Goal: Information Seeking & Learning: Check status

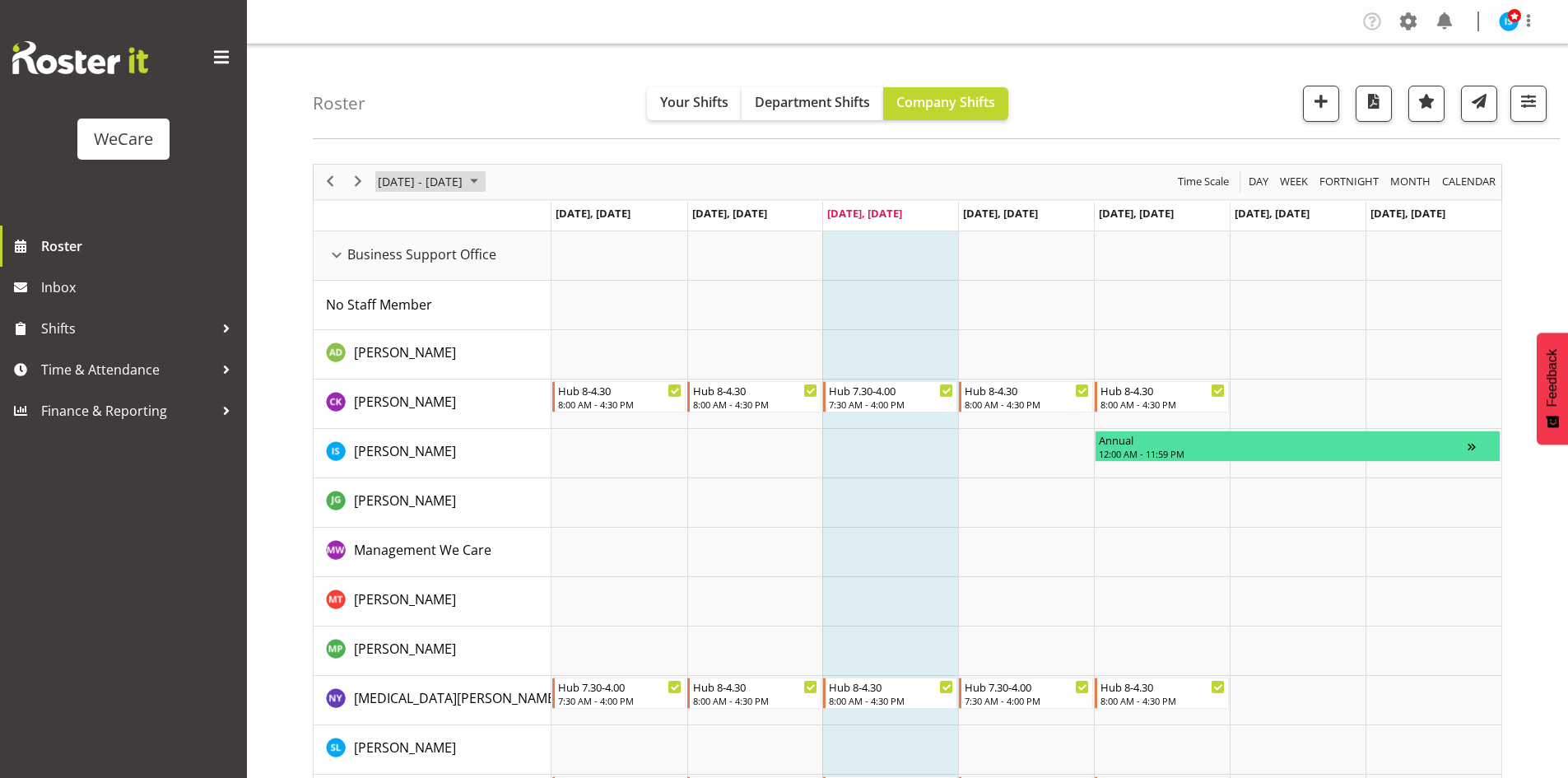
click at [435, 174] on span "[DATE] - [DATE]" at bounding box center [420, 182] width 88 height 21
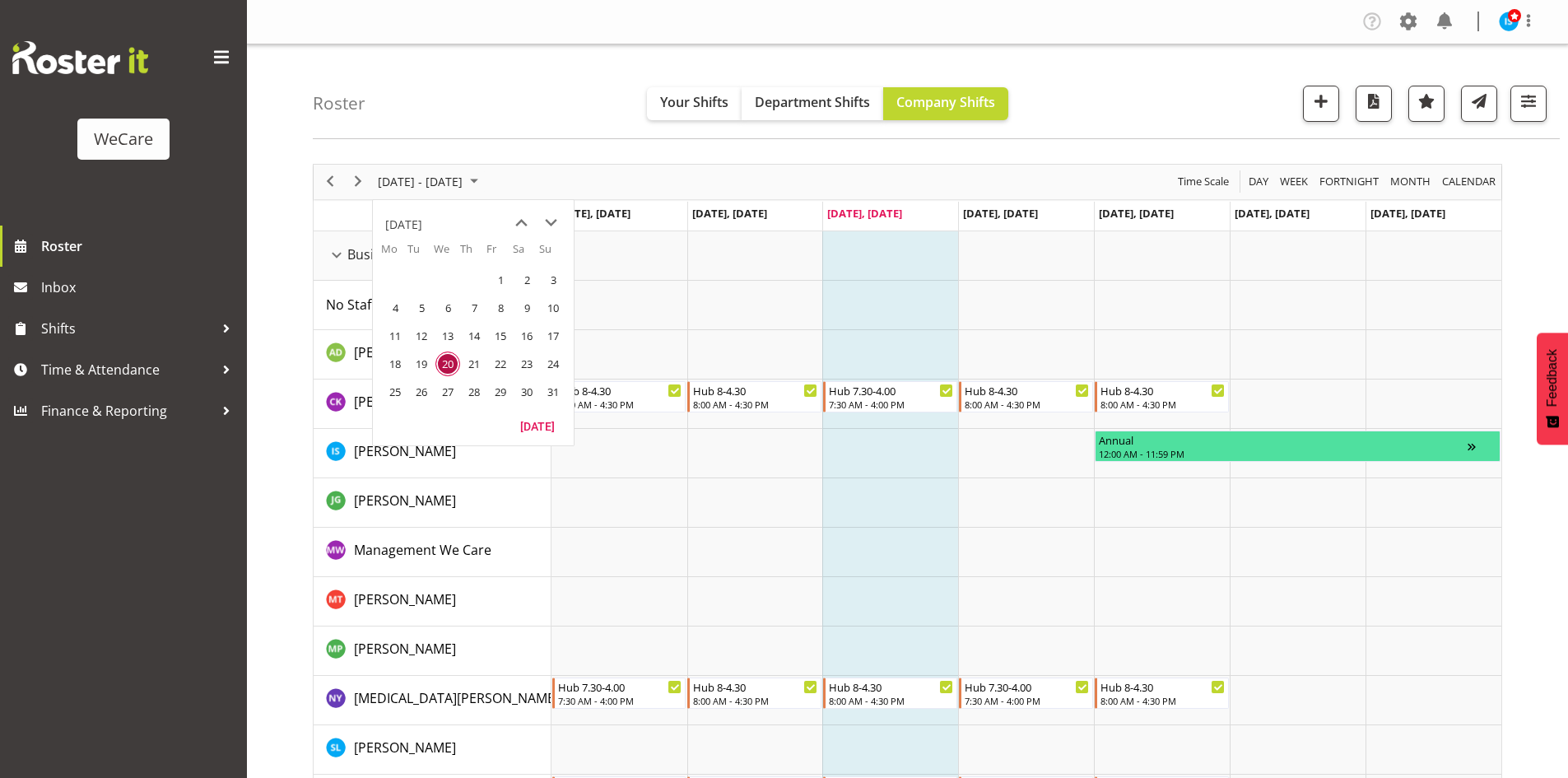
click at [386, 399] on span "25" at bounding box center [395, 392] width 24 height 24
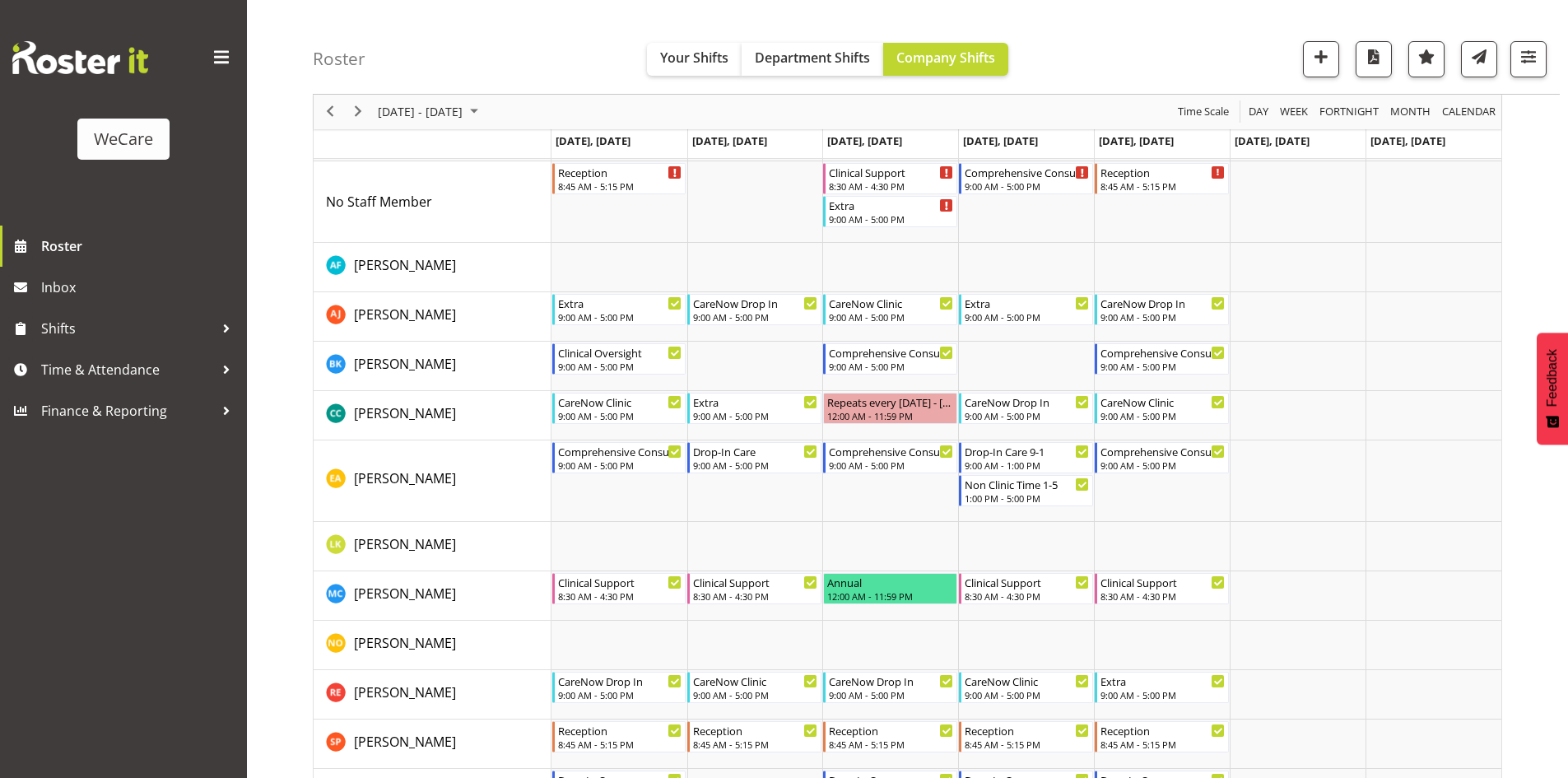
scroll to position [3291, 0]
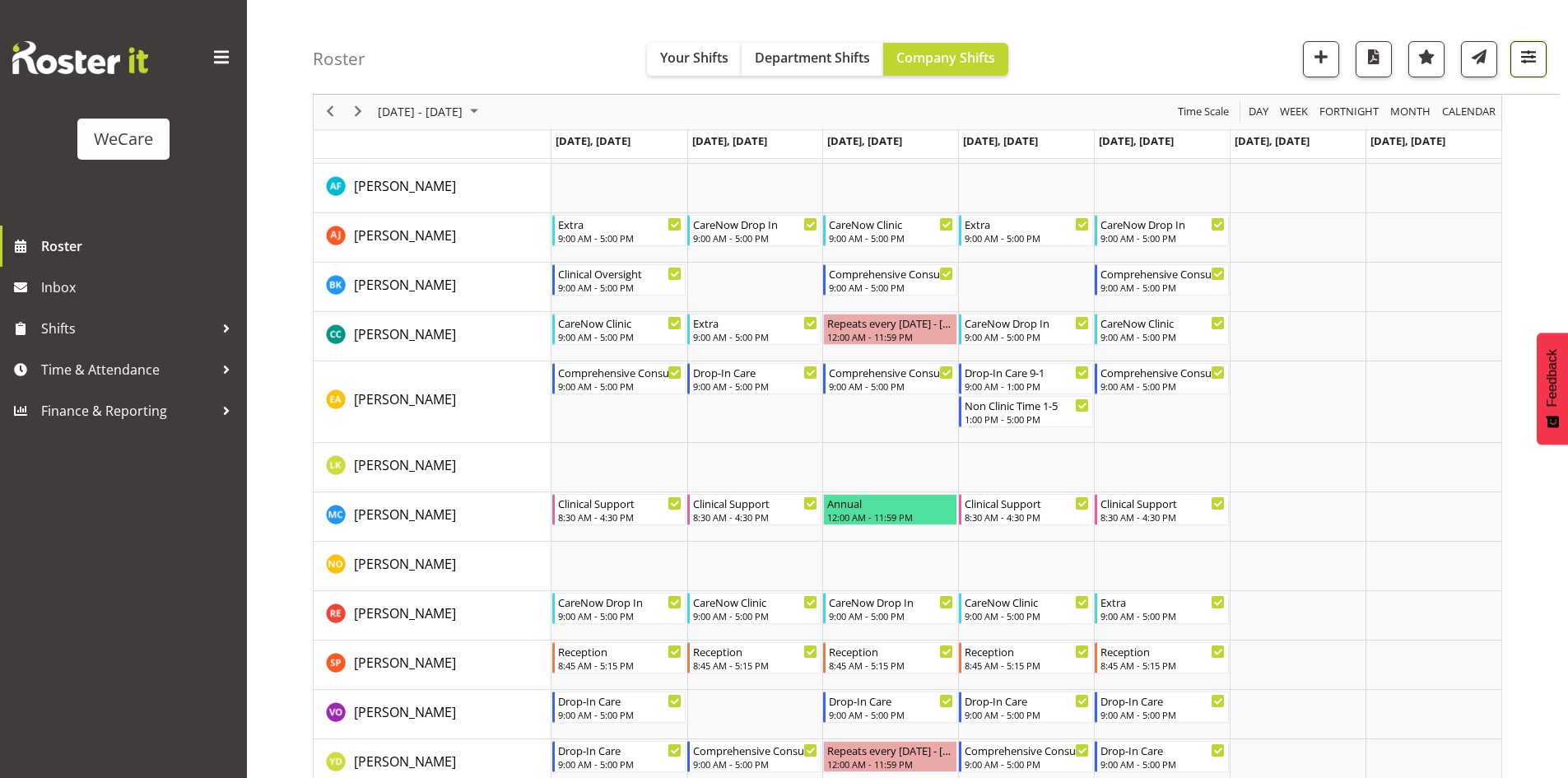
click at [1545, 58] on button "button" at bounding box center [1529, 59] width 37 height 37
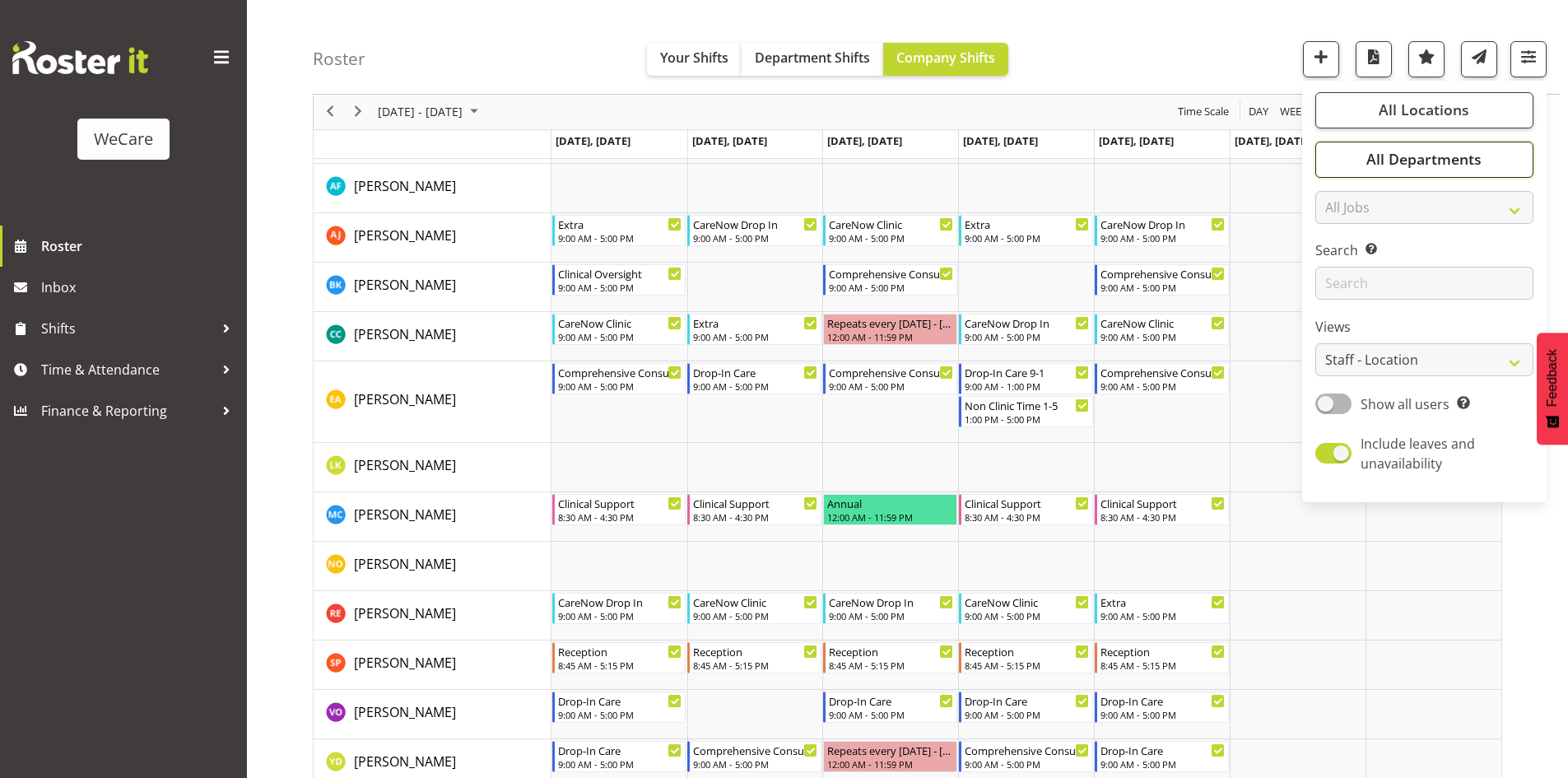
click at [1491, 158] on button "All Departments" at bounding box center [1424, 160] width 219 height 37
click at [1440, 326] on button "Deselect All" at bounding box center [1443, 339] width 84 height 30
checkbox input "false"
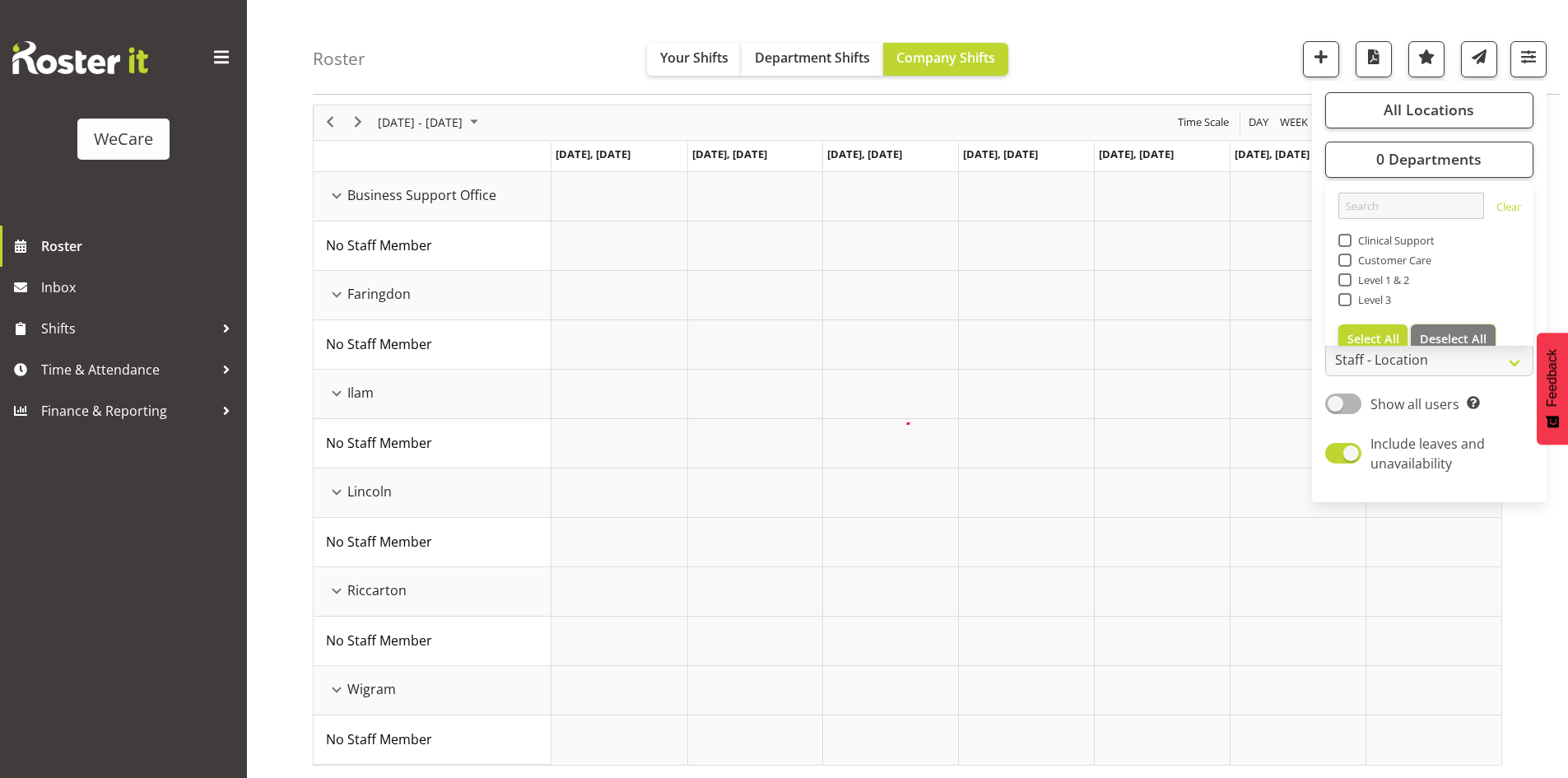
scroll to position [354, 0]
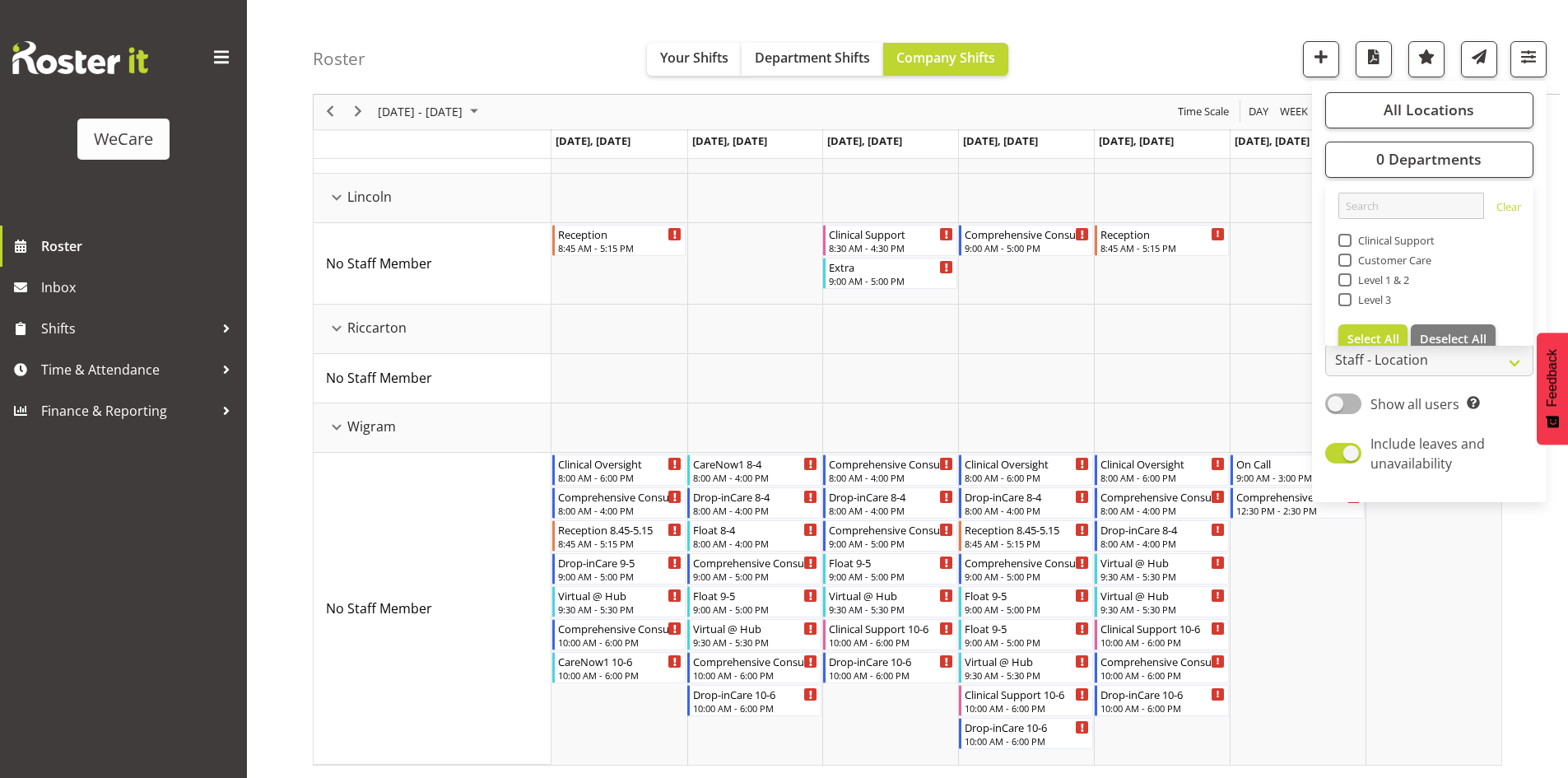
drag, startPoint x: 502, startPoint y: 23, endPoint x: 602, endPoint y: 242, distance: 240.8
click at [502, 23] on div "Roster Your Shifts Department Shifts Company Shifts All Locations Clear Busines…" at bounding box center [936, 47] width 1248 height 95
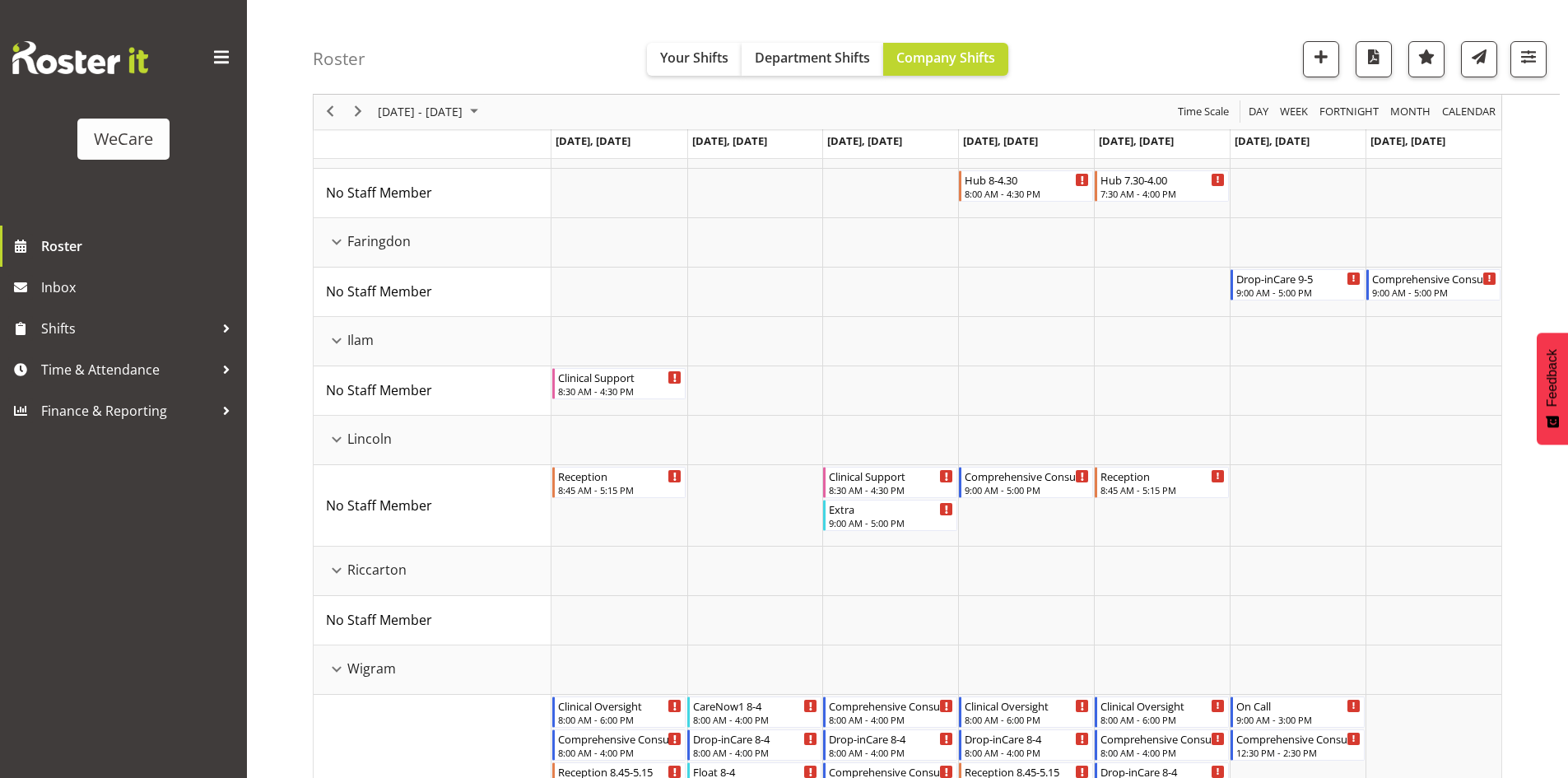
scroll to position [0, 0]
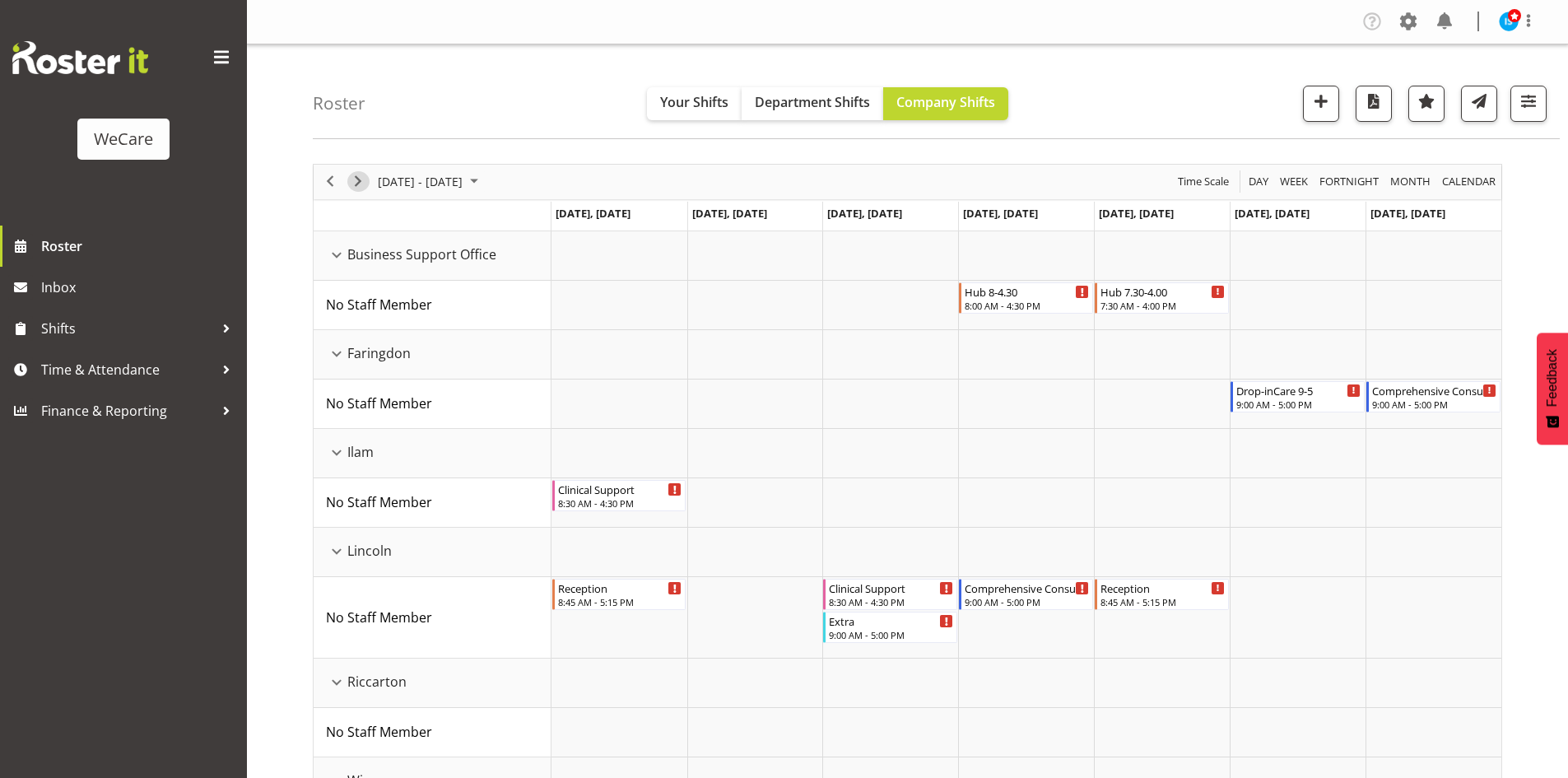
click at [360, 180] on span "Next" at bounding box center [358, 182] width 20 height 21
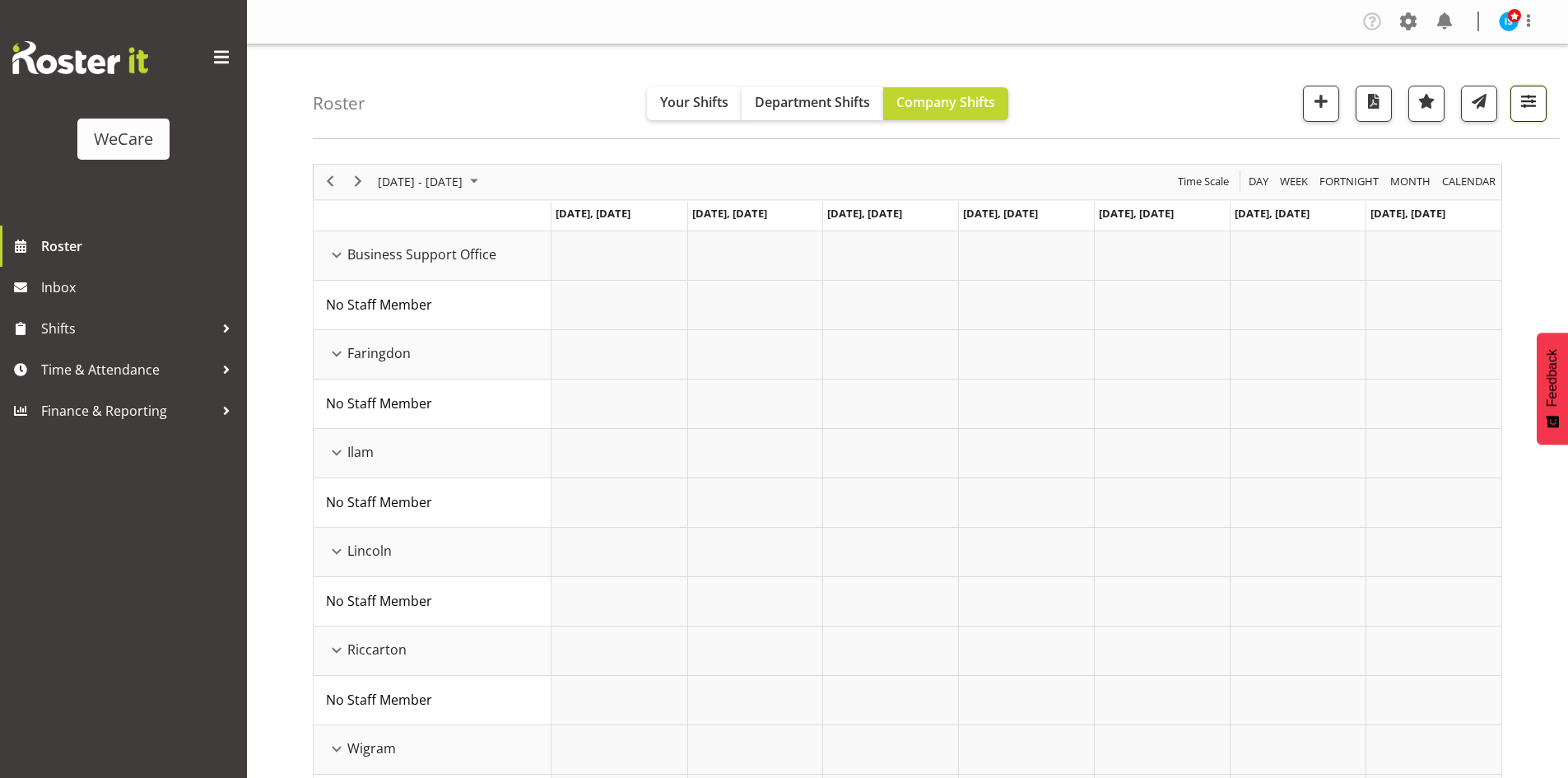
click at [1519, 107] on span "button" at bounding box center [1529, 101] width 22 height 22
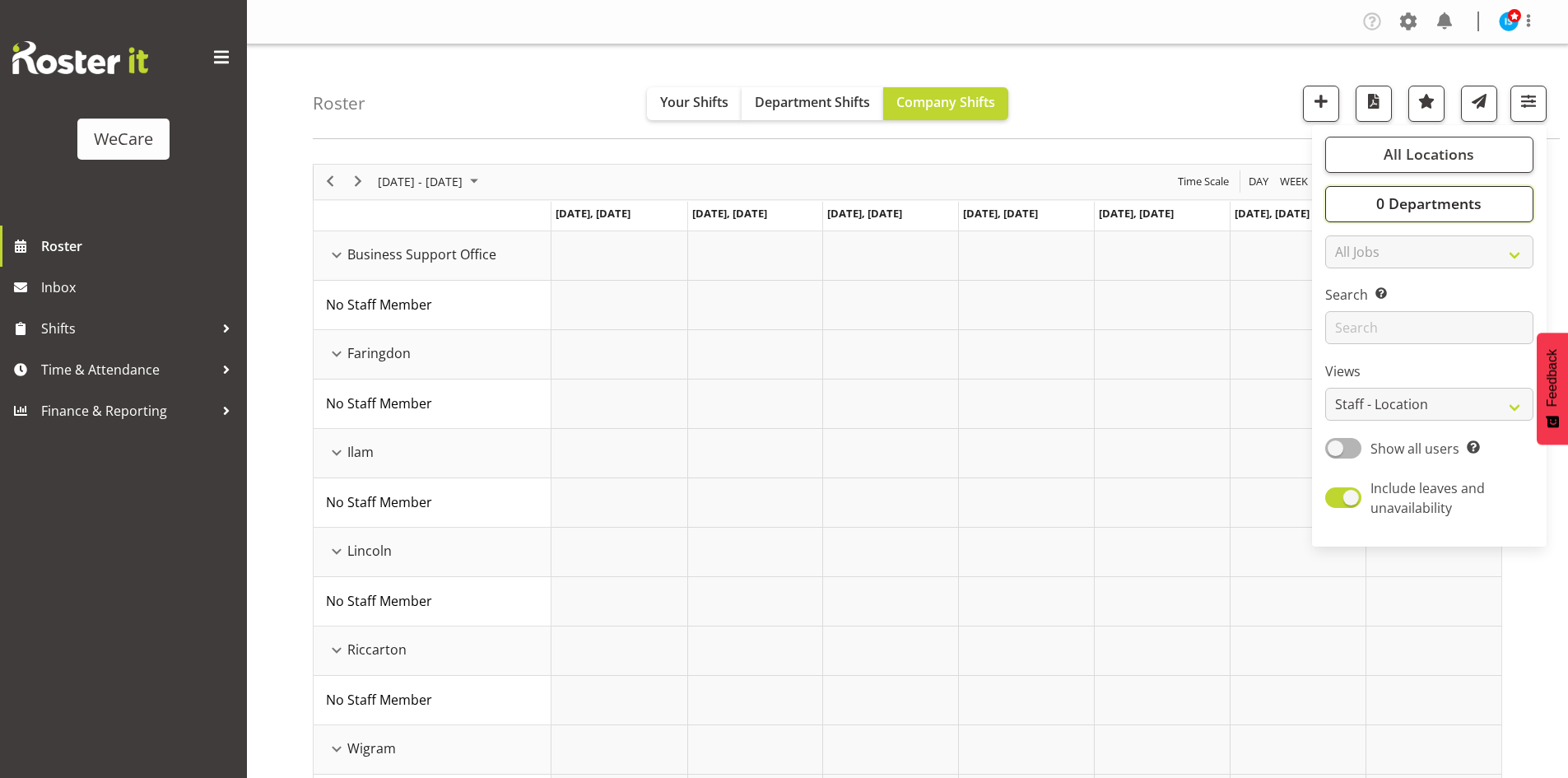
click at [1455, 201] on span "0 Departments" at bounding box center [1429, 203] width 105 height 20
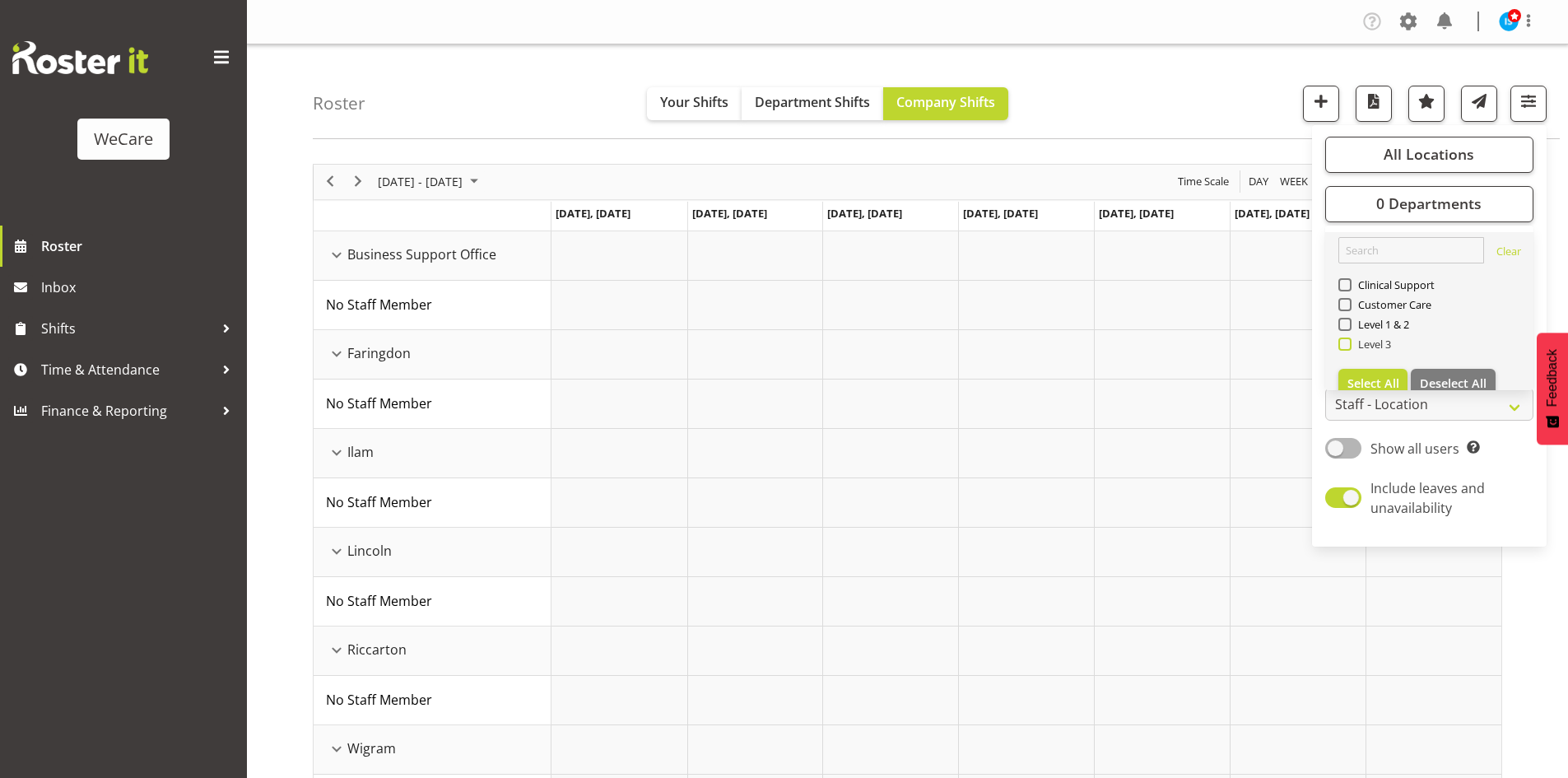
click at [1374, 349] on span "Level 3" at bounding box center [1372, 344] width 40 height 13
click at [1349, 349] on input "Level 3" at bounding box center [1344, 344] width 10 height 10
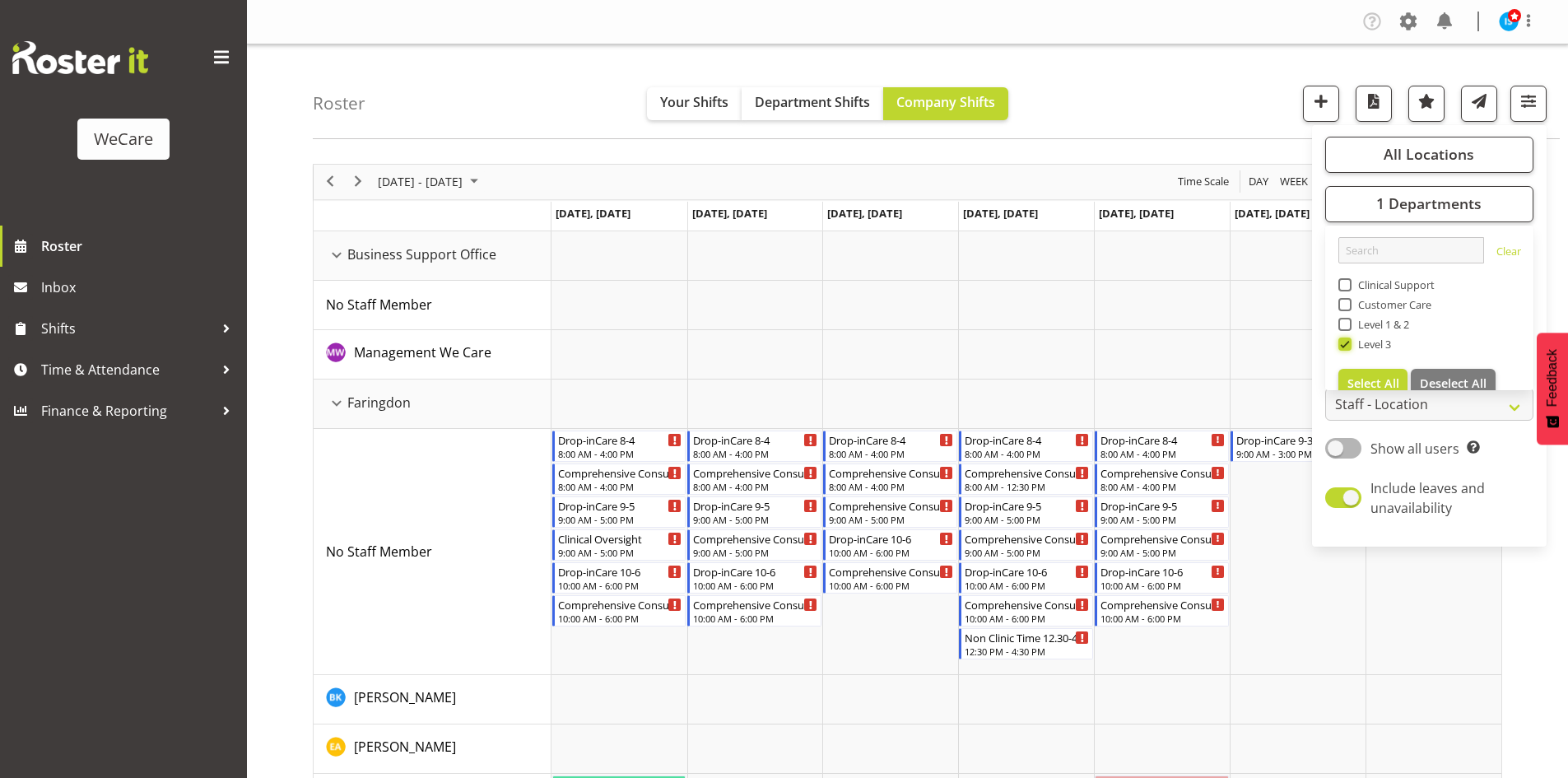
scroll to position [658, 0]
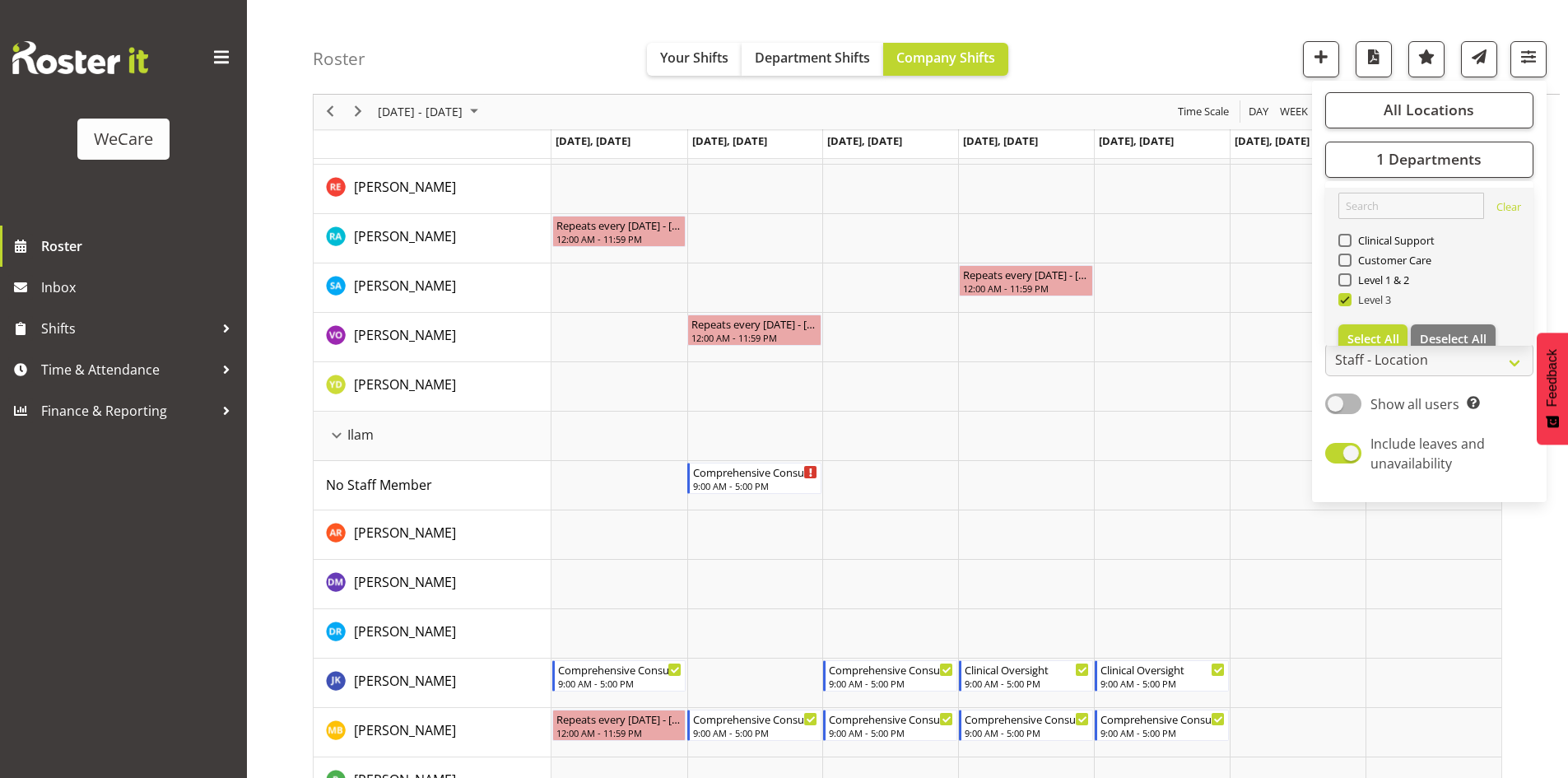
click at [1355, 299] on span "Level 3" at bounding box center [1372, 299] width 40 height 13
click at [1349, 299] on input "Level 3" at bounding box center [1344, 300] width 10 height 10
checkbox input "false"
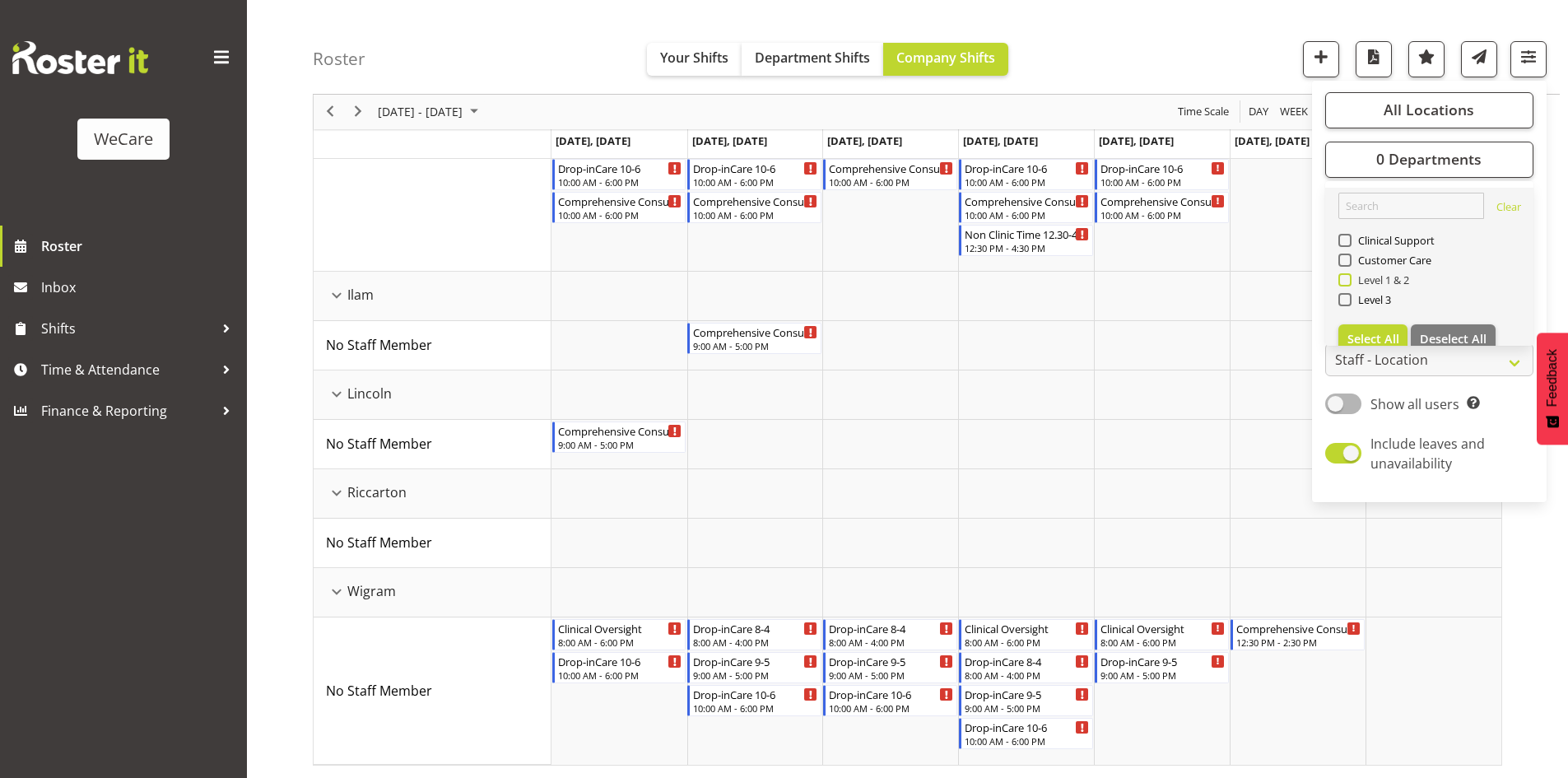
click at [1353, 285] on span "Level 1 & 2" at bounding box center [1381, 279] width 58 height 13
click at [1349, 285] on input "Level 1 & 2" at bounding box center [1344, 280] width 10 height 10
checkbox input "true"
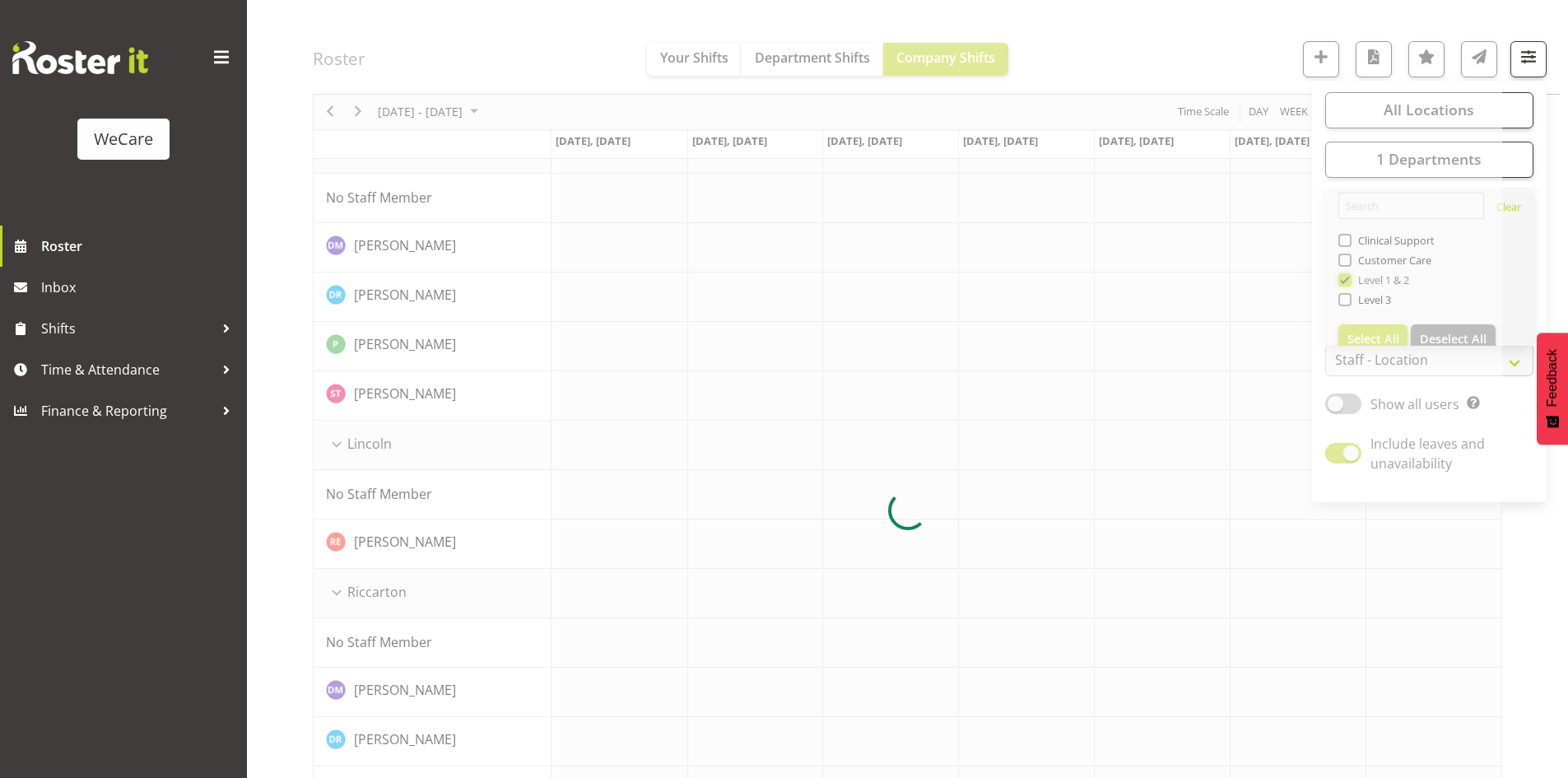
scroll to position [0, 0]
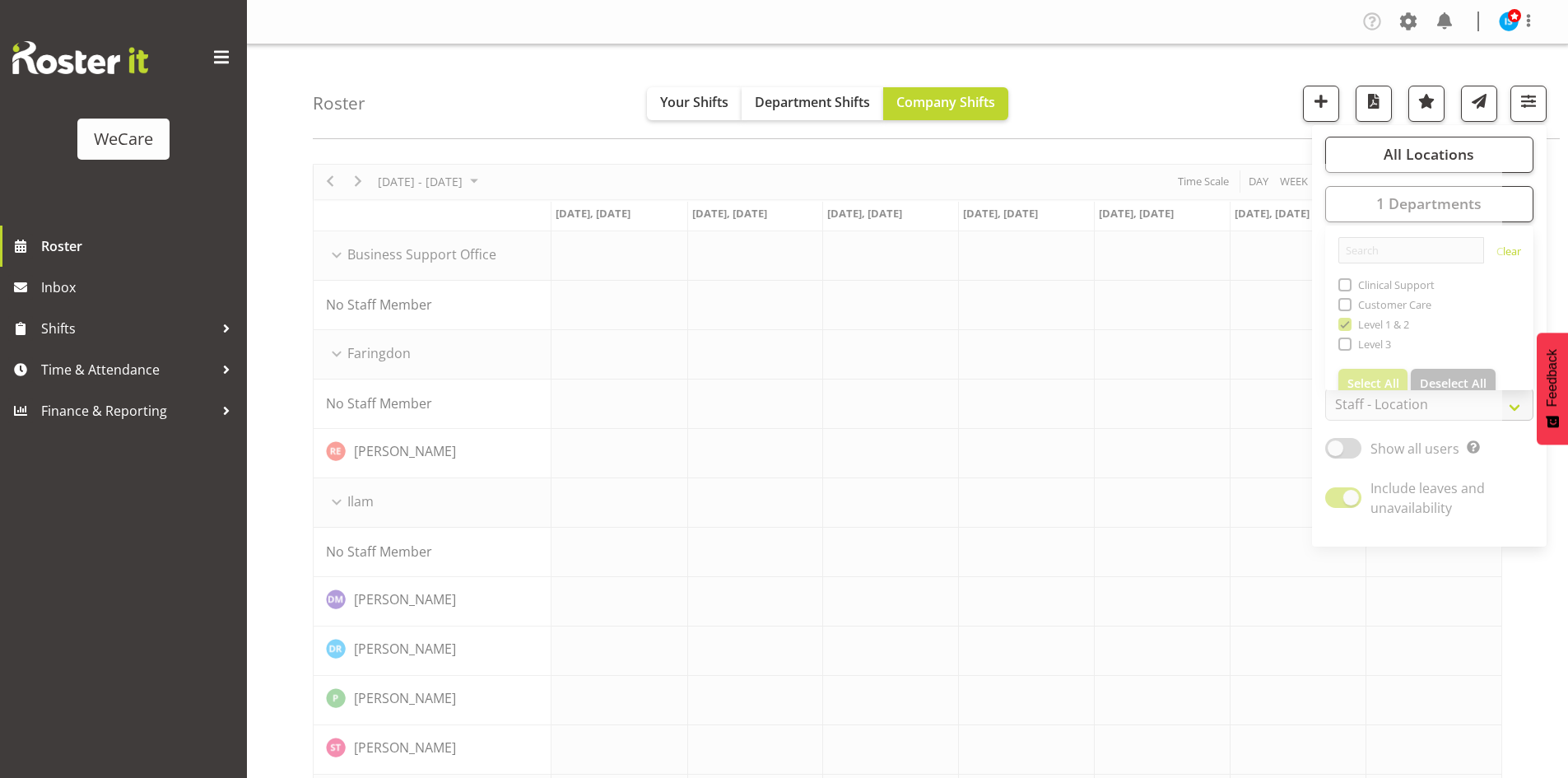
click at [461, 92] on div "Roster Your Shifts Department Shifts Company Shifts All Locations Clear Busines…" at bounding box center [936, 91] width 1248 height 95
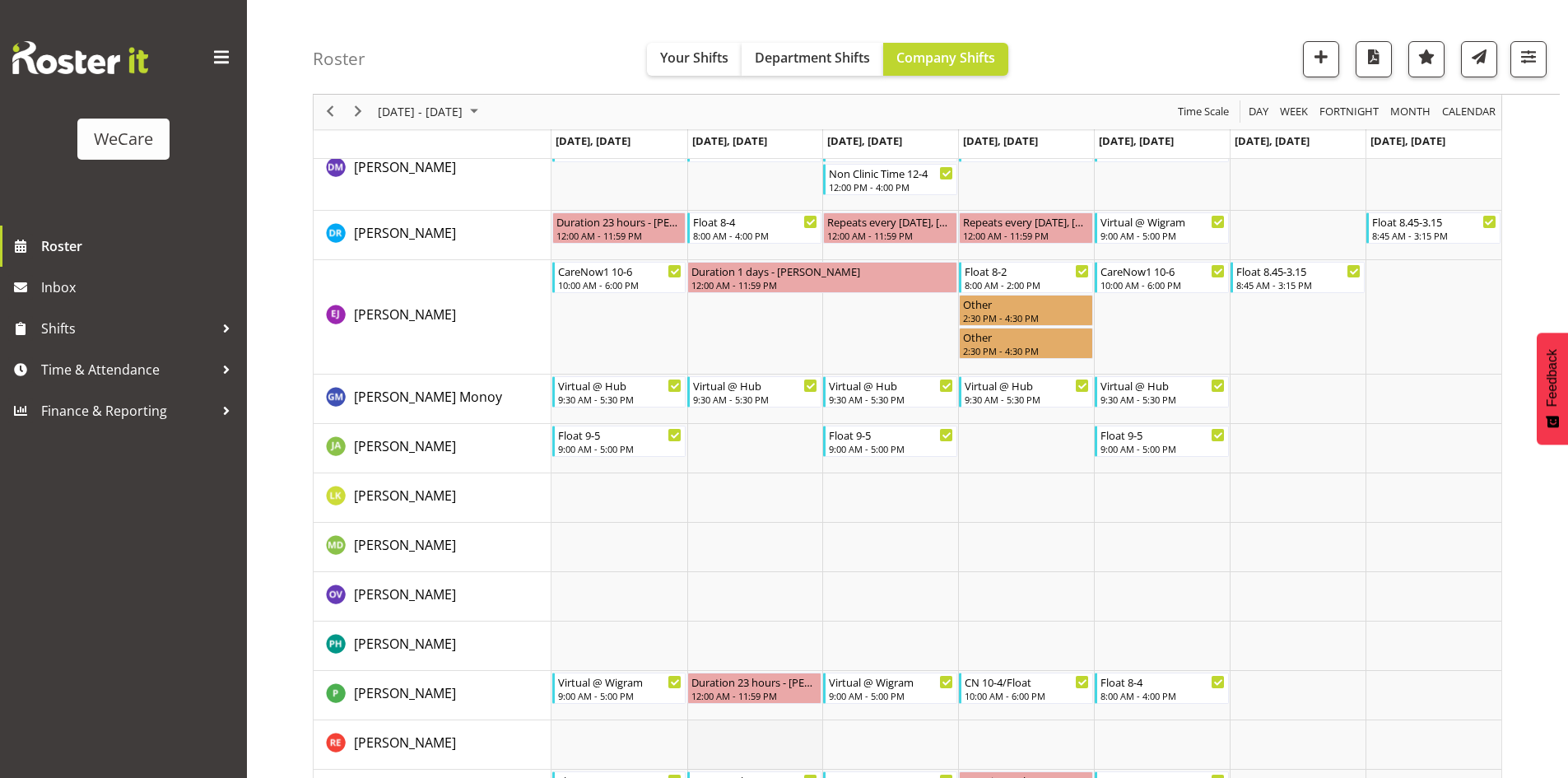
scroll to position [3149, 0]
